Goal: Task Accomplishment & Management: Use online tool/utility

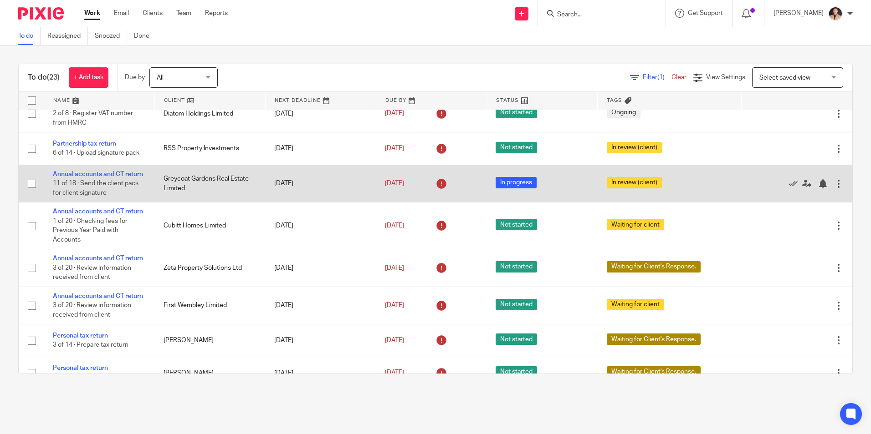
scroll to position [46, 0]
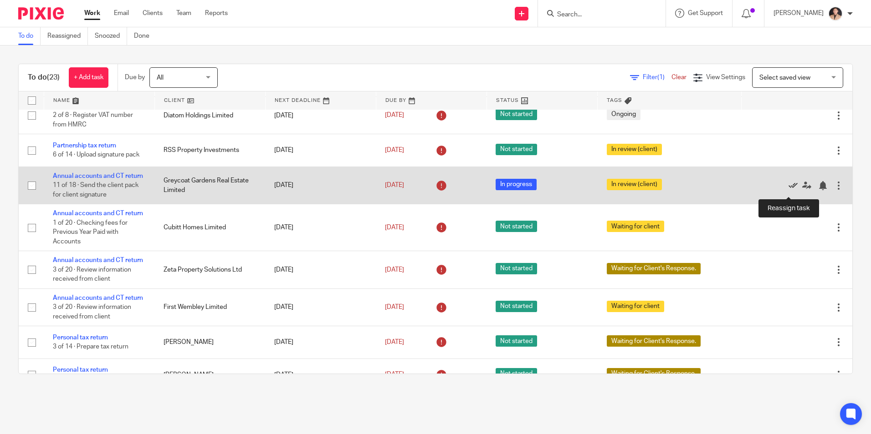
drag, startPoint x: 785, startPoint y: 192, endPoint x: 781, endPoint y: 194, distance: 5.1
click at [802, 190] on icon at bounding box center [806, 185] width 9 height 9
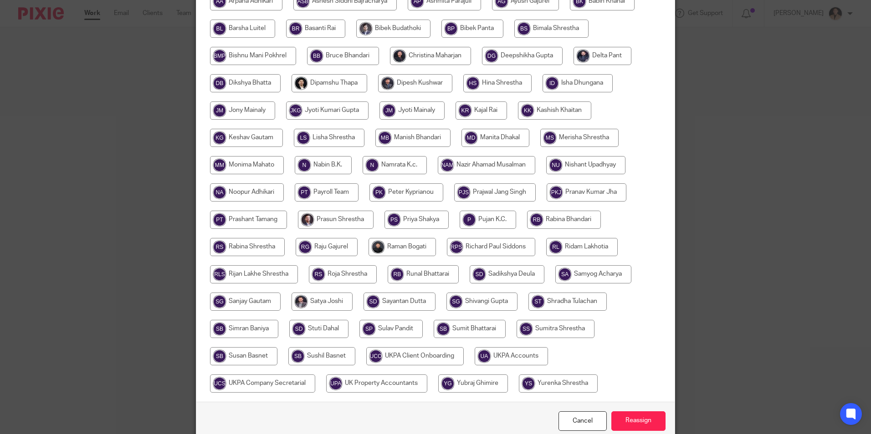
scroll to position [270, 0]
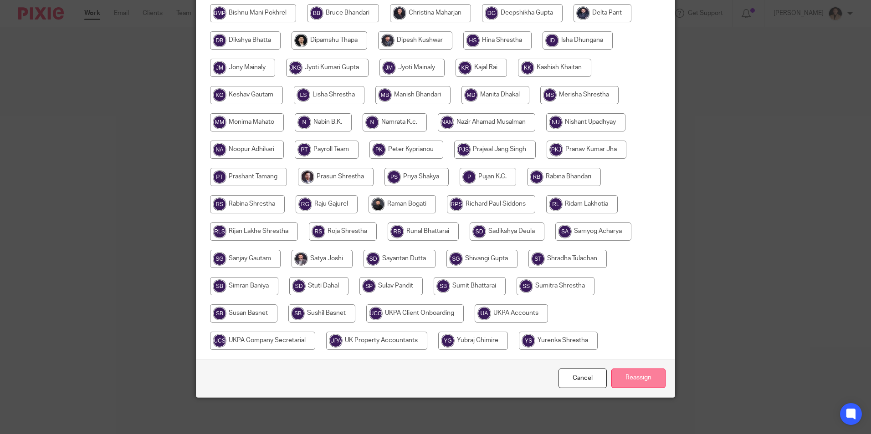
click at [631, 376] on input "Reassign" at bounding box center [638, 379] width 54 height 20
